Goal: Answer question/provide support

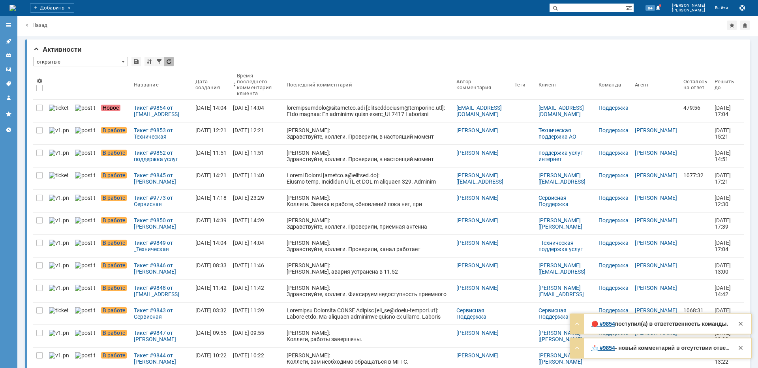
click at [134, 111] on div "Тикет #9854 от [EMAIL_ADDRESS][DOMAIN_NAME] [[EMAIL_ADDRESS][DOMAIN_NAME]] (ста…" at bounding box center [161, 111] width 55 height 13
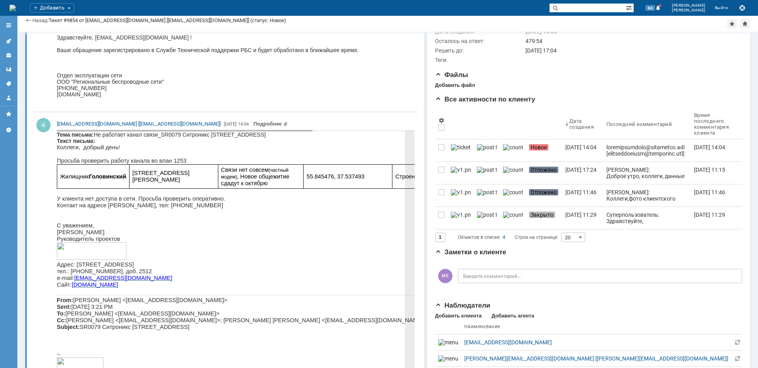
scroll to position [79, 0]
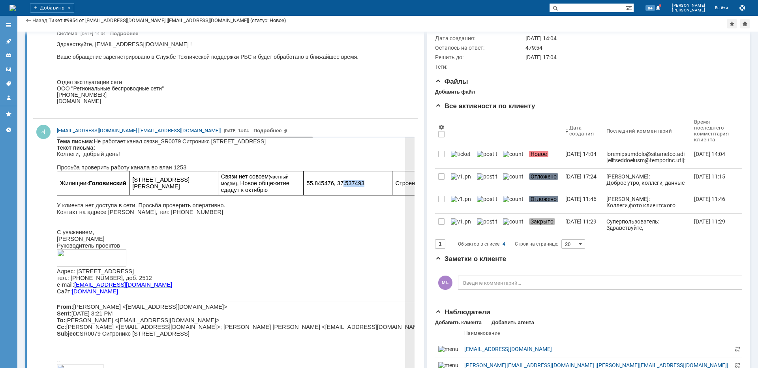
drag, startPoint x: 331, startPoint y: 187, endPoint x: 370, endPoint y: 185, distance: 39.1
click at [366, 185] on p "55.845476, 37.537493" at bounding box center [348, 183] width 83 height 7
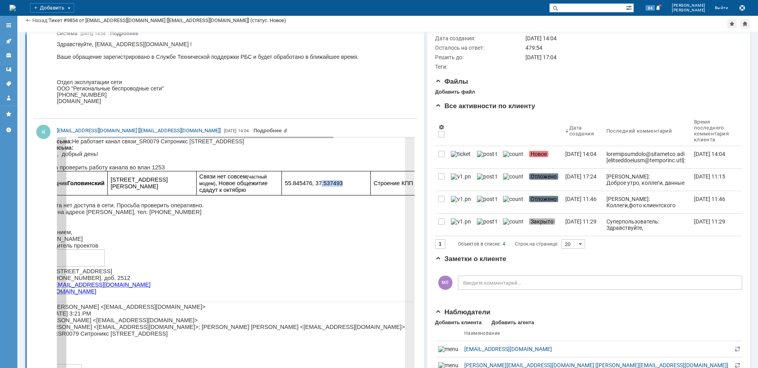
scroll to position [0, 0]
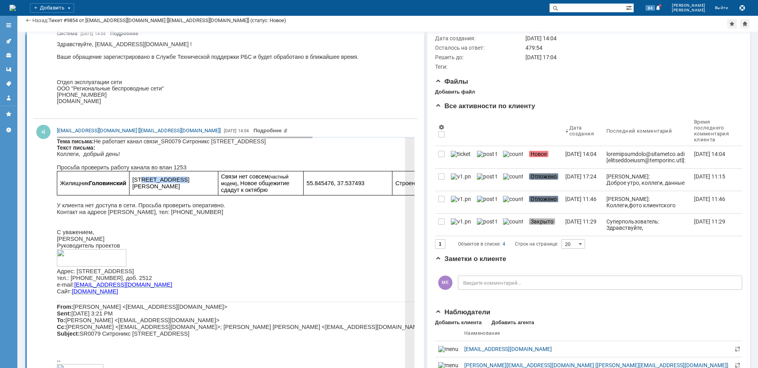
drag, startPoint x: 132, startPoint y: 184, endPoint x: 164, endPoint y: 186, distance: 32.4
click at [164, 186] on span "[STREET_ADDRESS][PERSON_NAME]" at bounding box center [160, 183] width 57 height 13
copy span "[PERSON_NAME]"
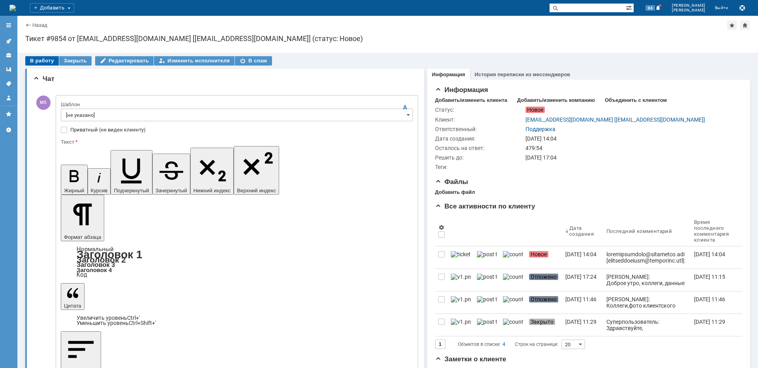
click at [42, 62] on div "В работу" at bounding box center [42, 60] width 34 height 9
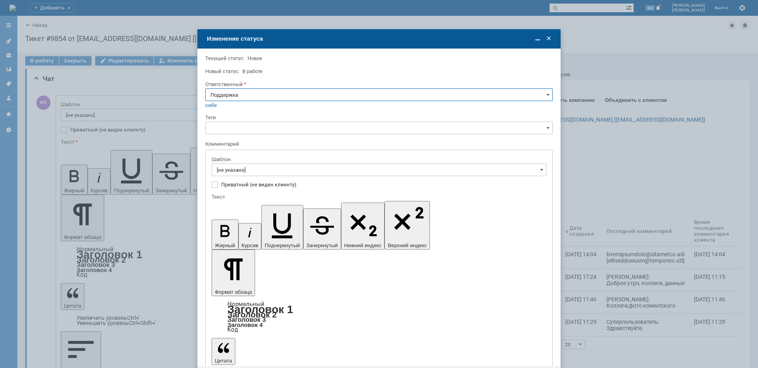
click at [226, 93] on input "Поддержка" at bounding box center [379, 94] width 348 height 13
click at [239, 179] on div "[PERSON_NAME]" at bounding box center [379, 174] width 347 height 13
type input "[PERSON_NAME]"
click at [242, 173] on input "[не указано]" at bounding box center [379, 170] width 335 height 13
type input "[PERSON_NAME]"
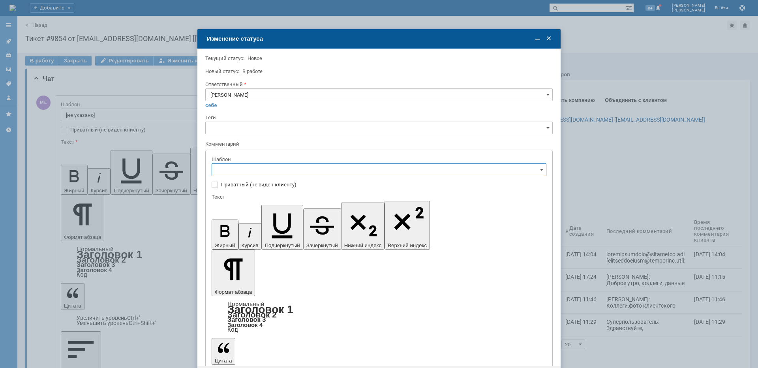
scroll to position [79, 0]
click at [288, 238] on span "[операторы] штатно маки" at bounding box center [379, 236] width 325 height 6
type input "[операторы] штатно маки"
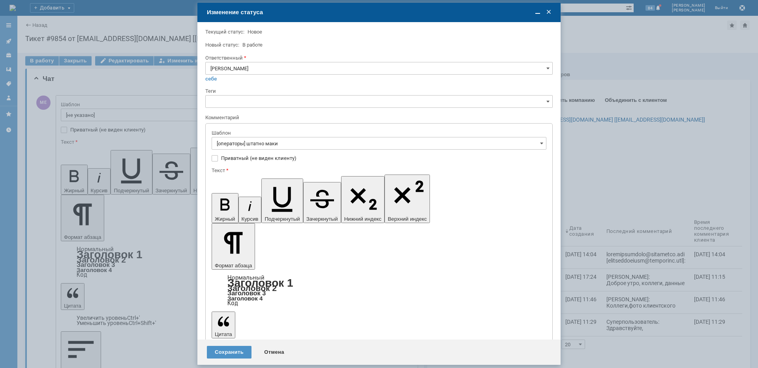
click at [222, 353] on div "Сохранить" at bounding box center [229, 352] width 45 height 13
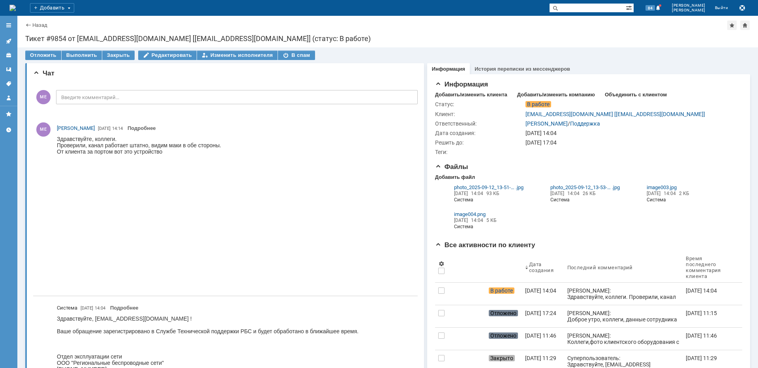
scroll to position [0, 0]
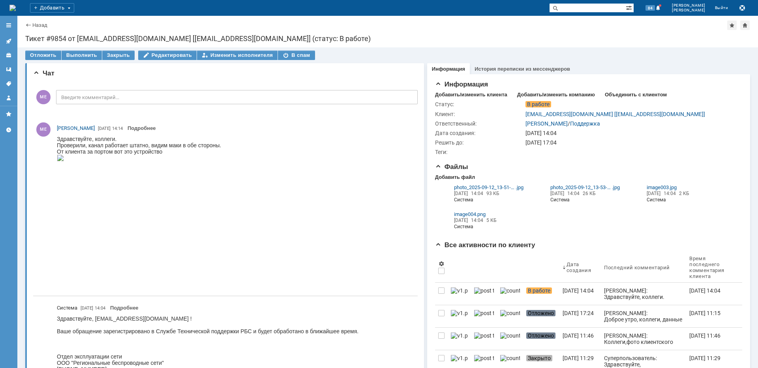
click at [9, 41] on icon at bounding box center [9, 41] width 6 height 6
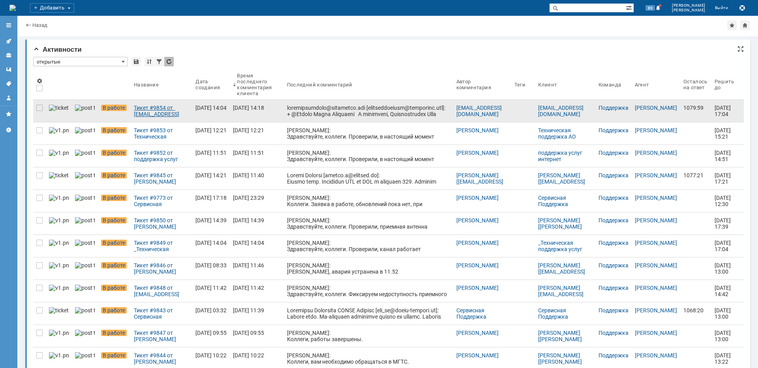
click at [189, 111] on div "Тикет #9854 от [EMAIL_ADDRESS][DOMAIN_NAME] [[EMAIL_ADDRESS][DOMAIN_NAME]] (ста…" at bounding box center [161, 111] width 55 height 13
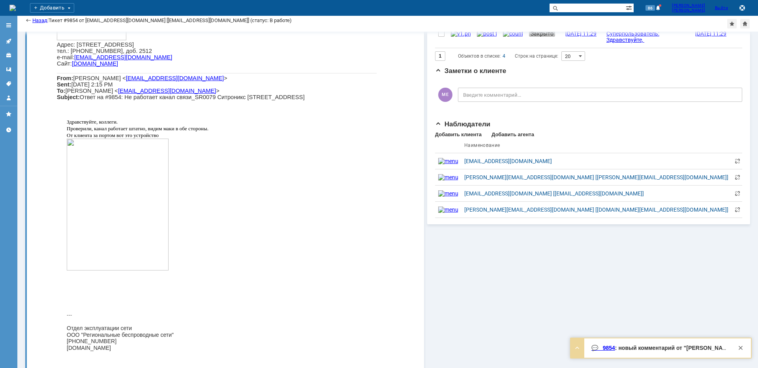
scroll to position [316, 0]
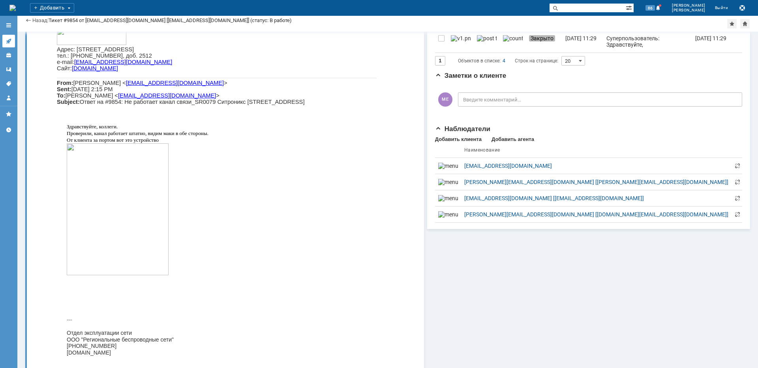
click at [9, 42] on icon at bounding box center [9, 41] width 6 height 6
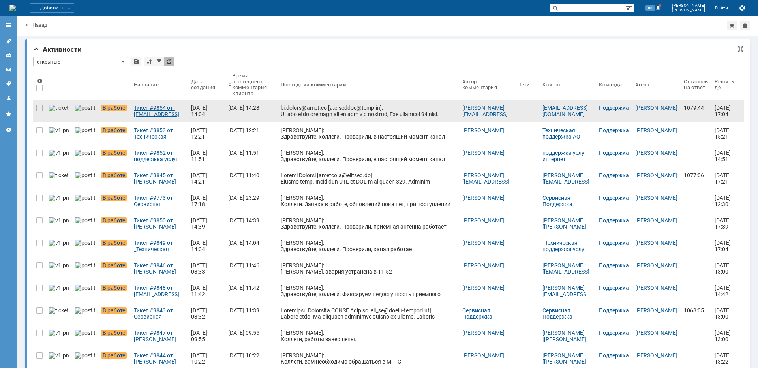
click at [141, 113] on div "Тикет #9854 от [EMAIL_ADDRESS][DOMAIN_NAME] [[EMAIL_ADDRESS][DOMAIN_NAME]] (ста…" at bounding box center [159, 111] width 51 height 13
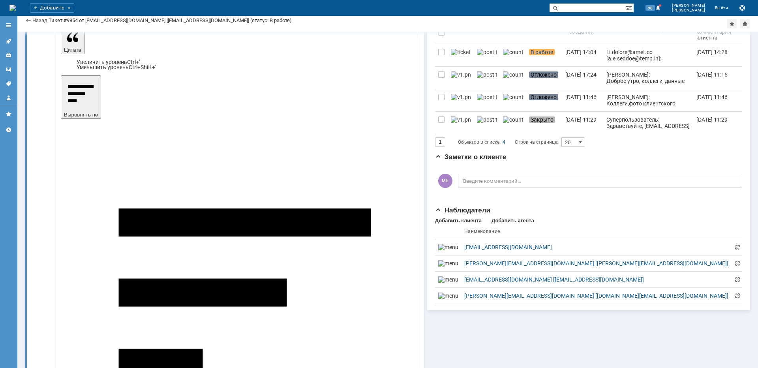
scroll to position [276, 0]
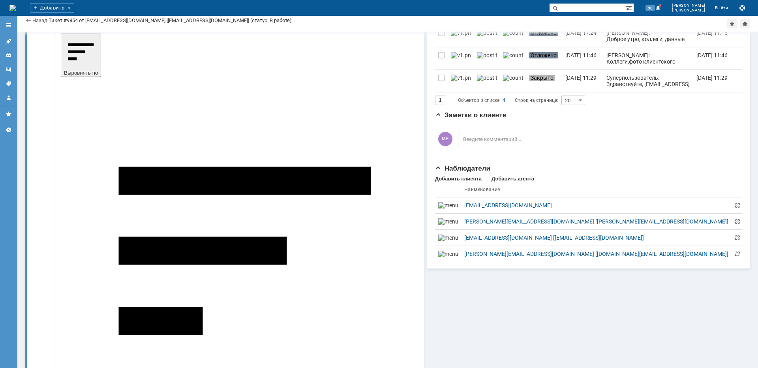
drag, startPoint x: 120, startPoint y: 2429, endPoint x: 93, endPoint y: 2431, distance: 27.3
copy span "[TECHNICAL_ID]"
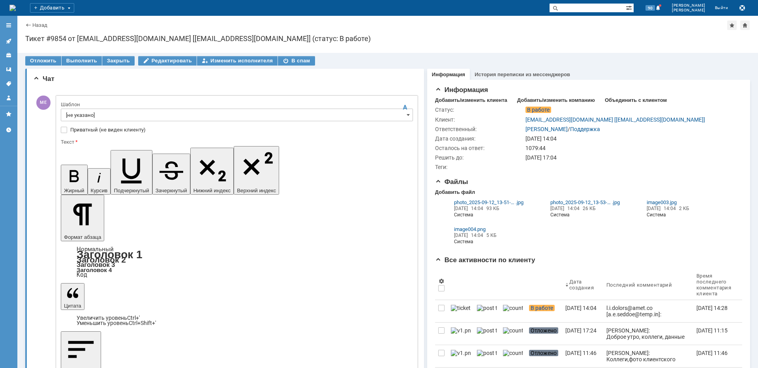
scroll to position [0, 0]
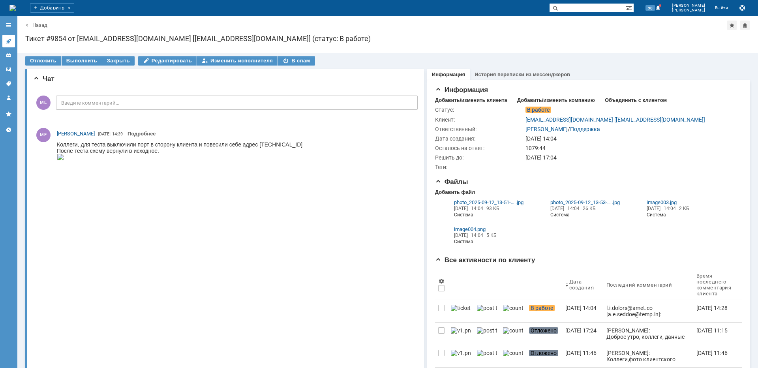
click at [14, 44] on link at bounding box center [8, 41] width 13 height 13
